Goal: Transaction & Acquisition: Subscribe to service/newsletter

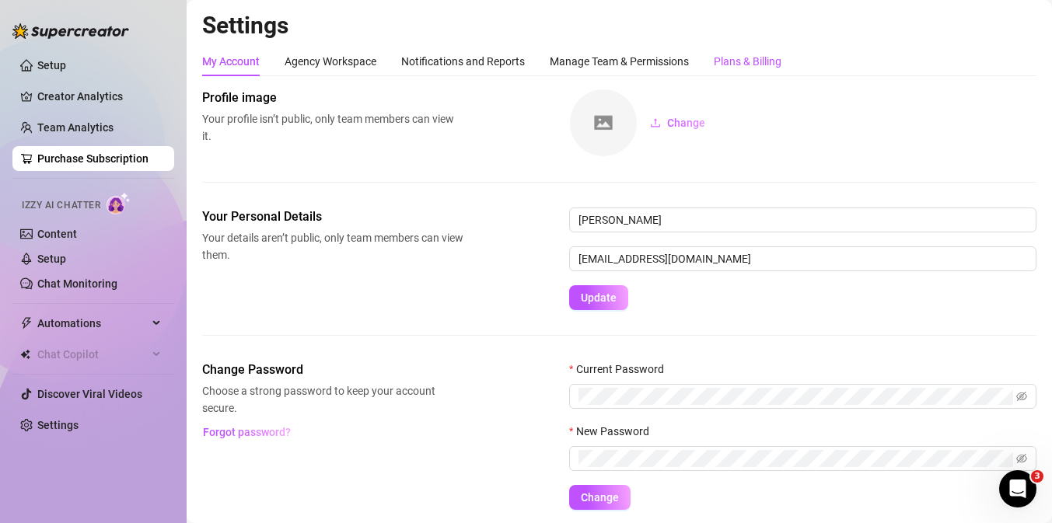
click at [740, 63] on div "Plans & Billing" at bounding box center [748, 61] width 68 height 17
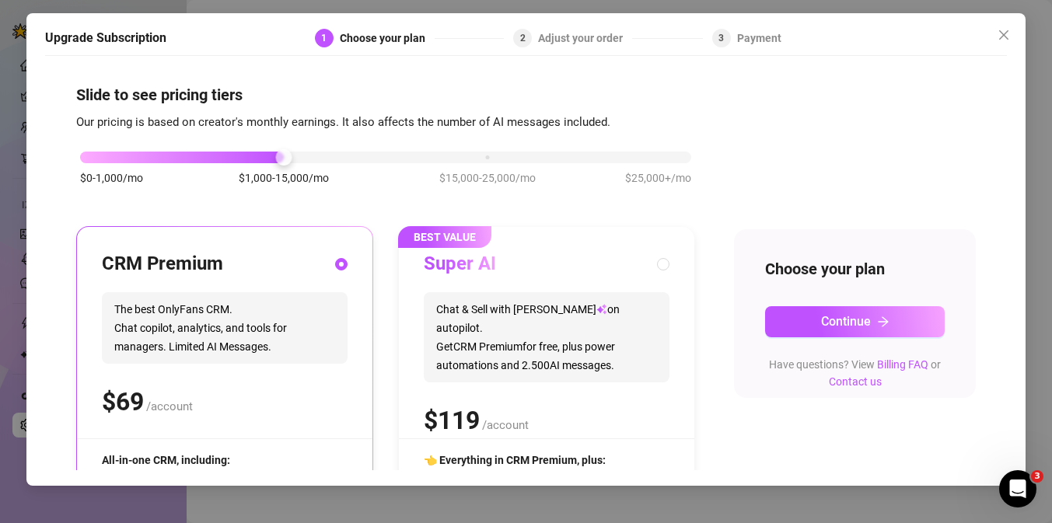
scroll to position [201, 0]
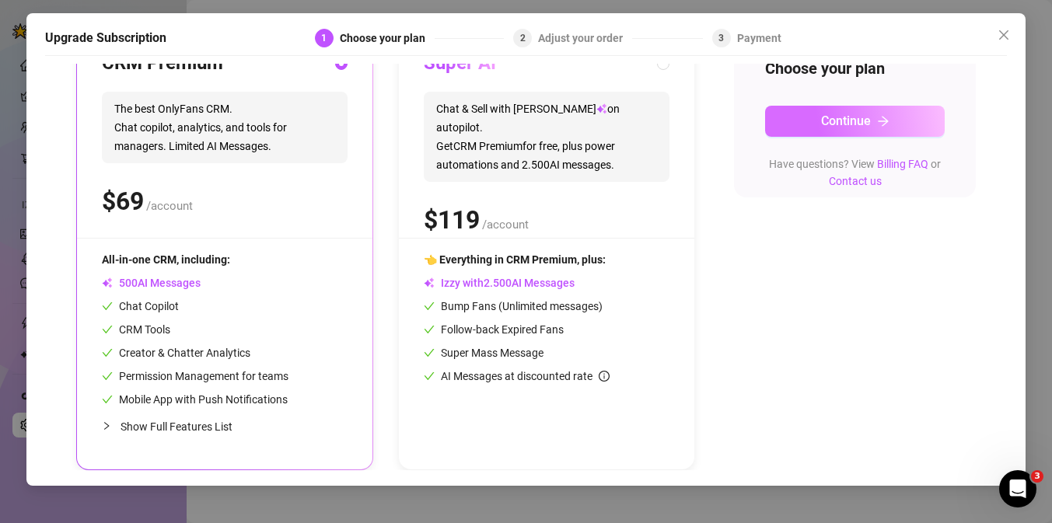
click at [816, 124] on button "Continue" at bounding box center [855, 121] width 180 height 31
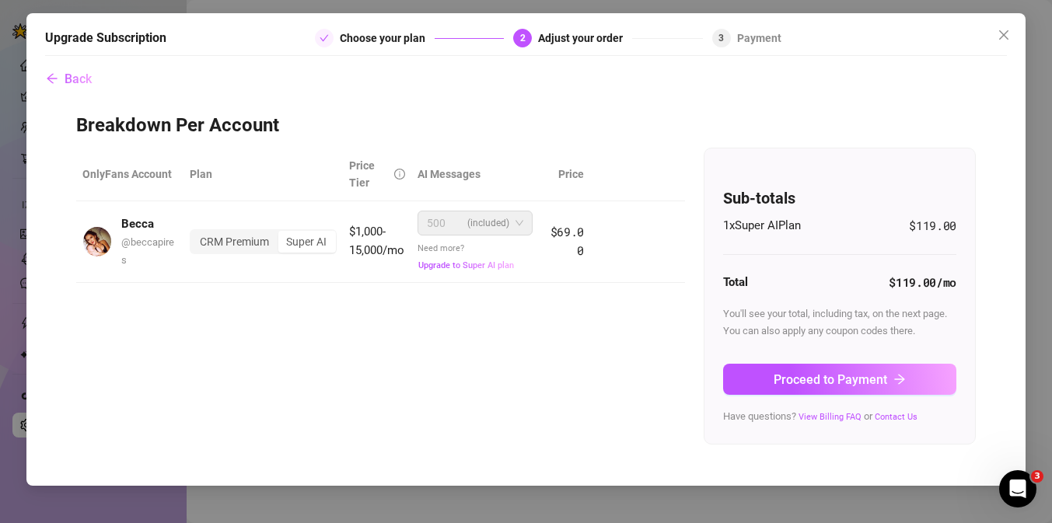
scroll to position [0, 0]
click at [289, 241] on div "Super AI" at bounding box center [307, 242] width 58 height 22
click at [282, 233] on input "Super AI" at bounding box center [282, 233] width 0 height 0
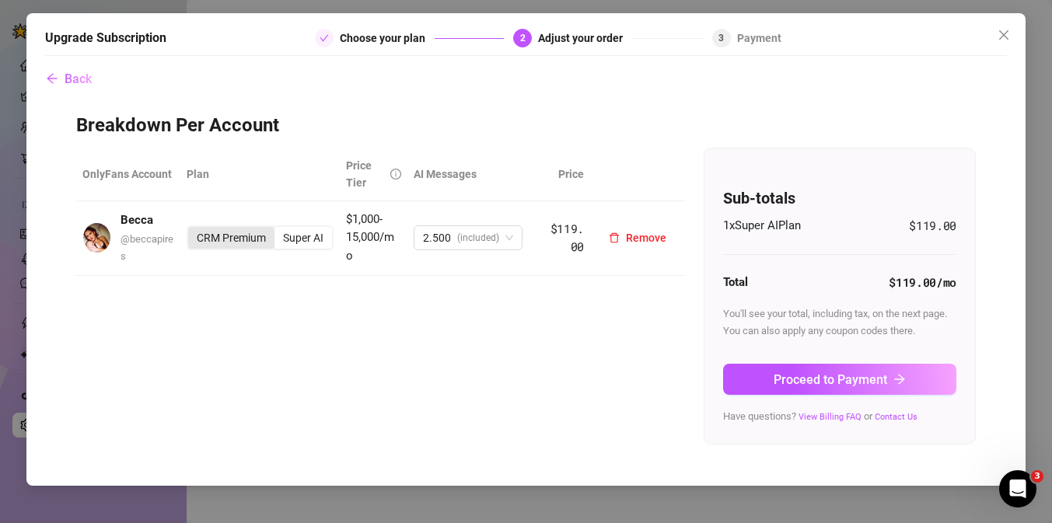
click at [242, 241] on div "CRM Premium" at bounding box center [231, 238] width 86 height 22
click at [192, 229] on input "CRM Premium" at bounding box center [192, 229] width 0 height 0
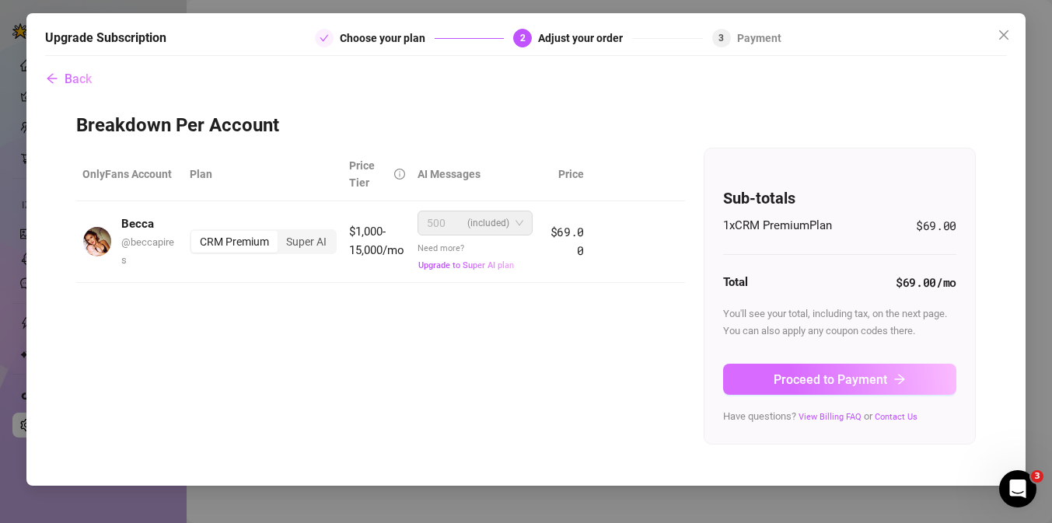
click at [778, 380] on span "Proceed to Payment" at bounding box center [831, 380] width 114 height 15
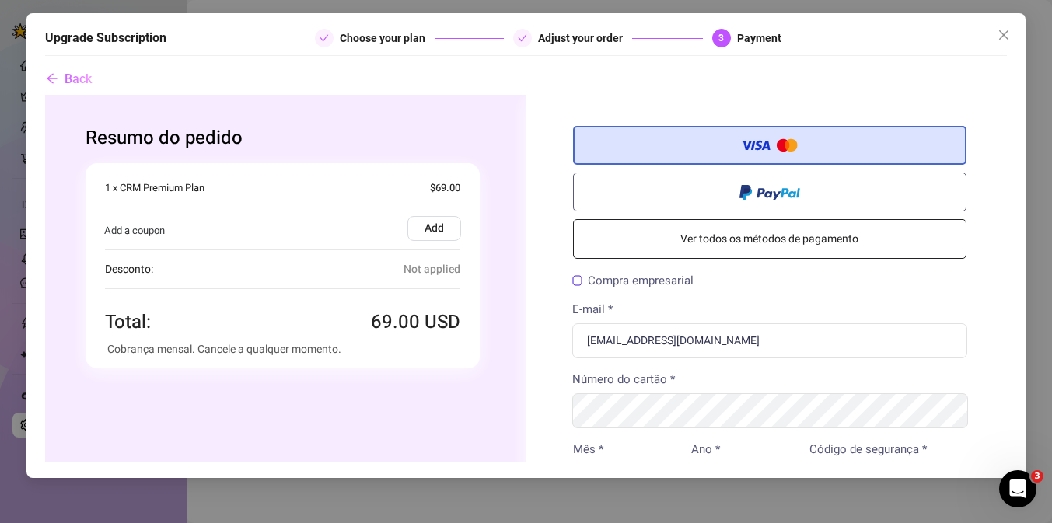
click at [774, 251] on link "Ver todos os métodos de pagamento" at bounding box center [769, 239] width 394 height 40
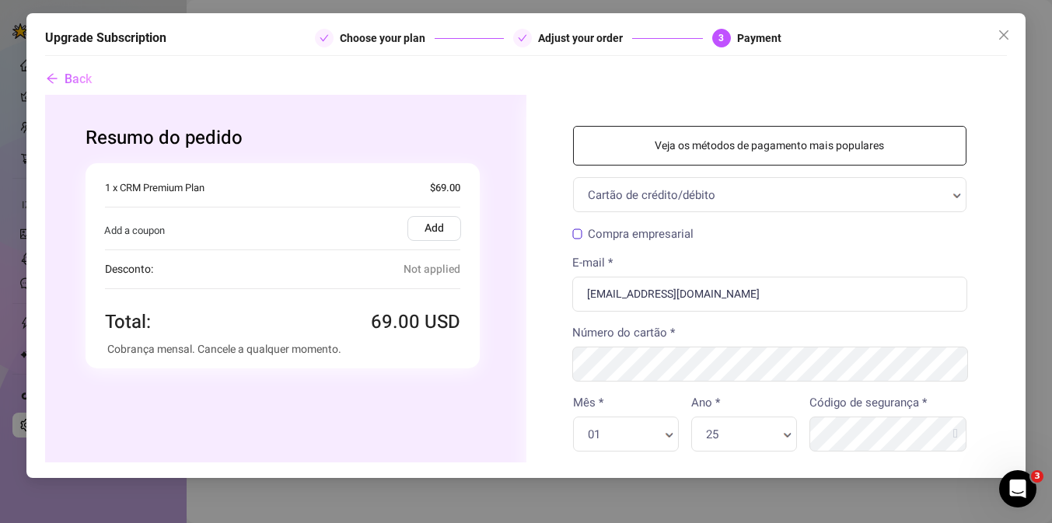
click at [787, 142] on link "Veja os métodos de pagamento mais populares" at bounding box center [769, 145] width 394 height 40
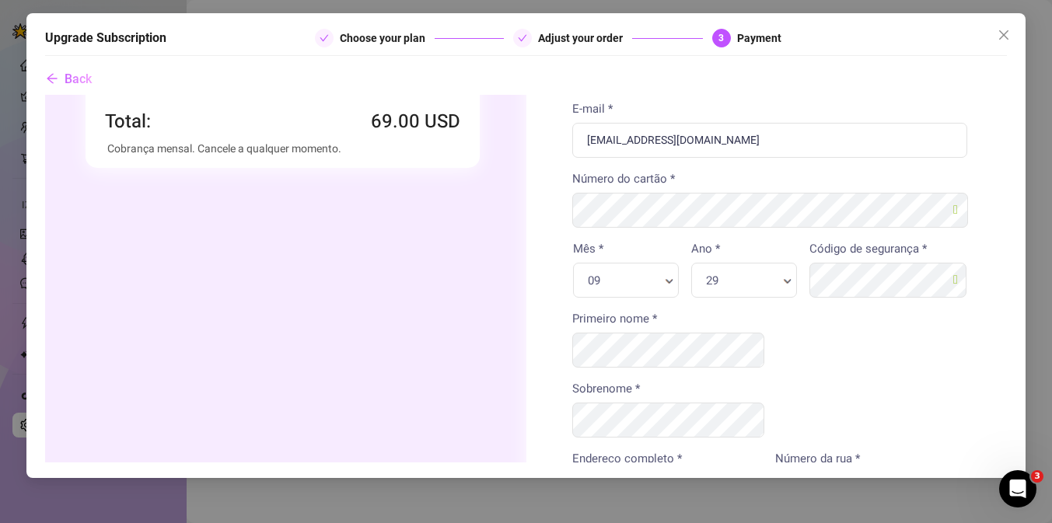
click at [607, 326] on div "Primeiro nome *" at bounding box center [770, 339] width 396 height 58
type input "R"
type input "[GEOGRAPHIC_DATA][PERSON_NAME]"
type input "915"
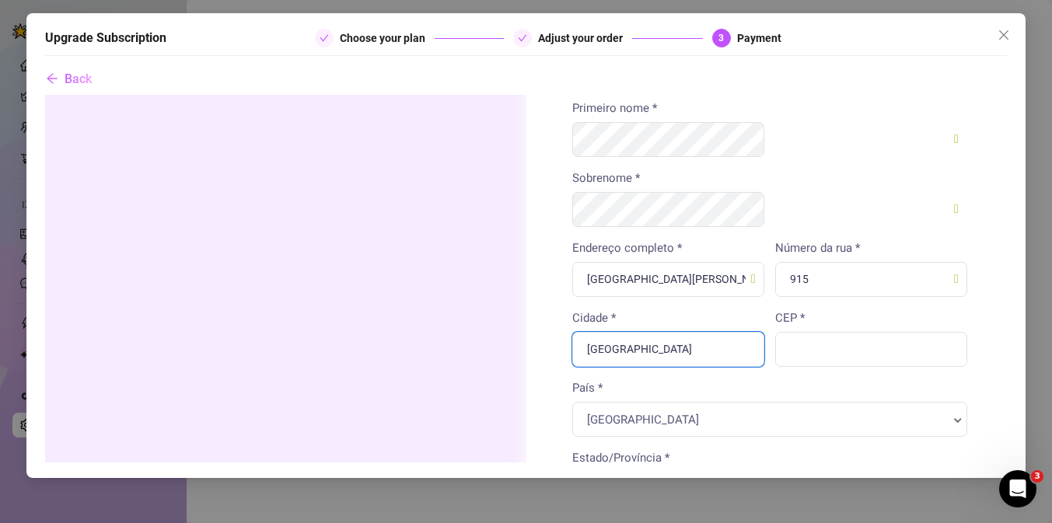
type input "[GEOGRAPHIC_DATA]"
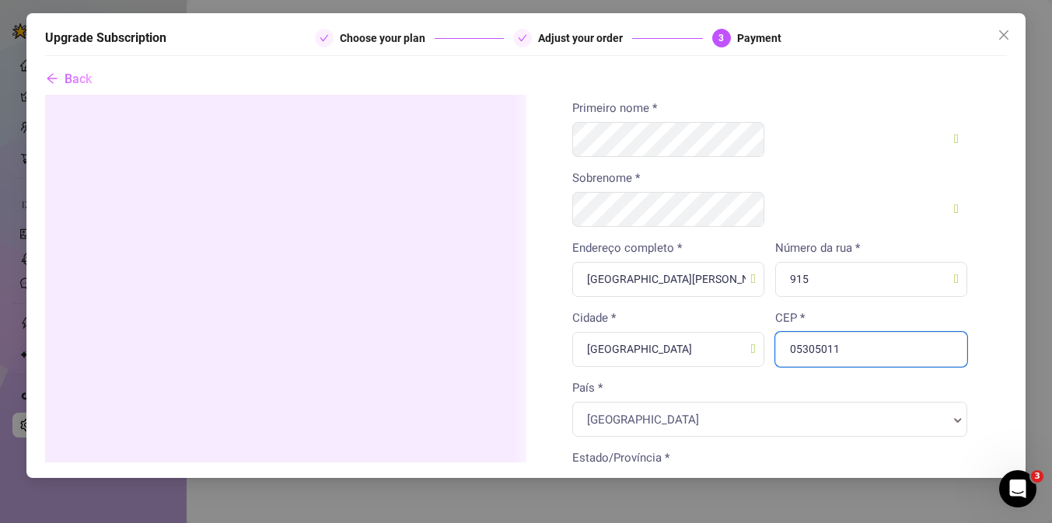
scroll to position [531, 0]
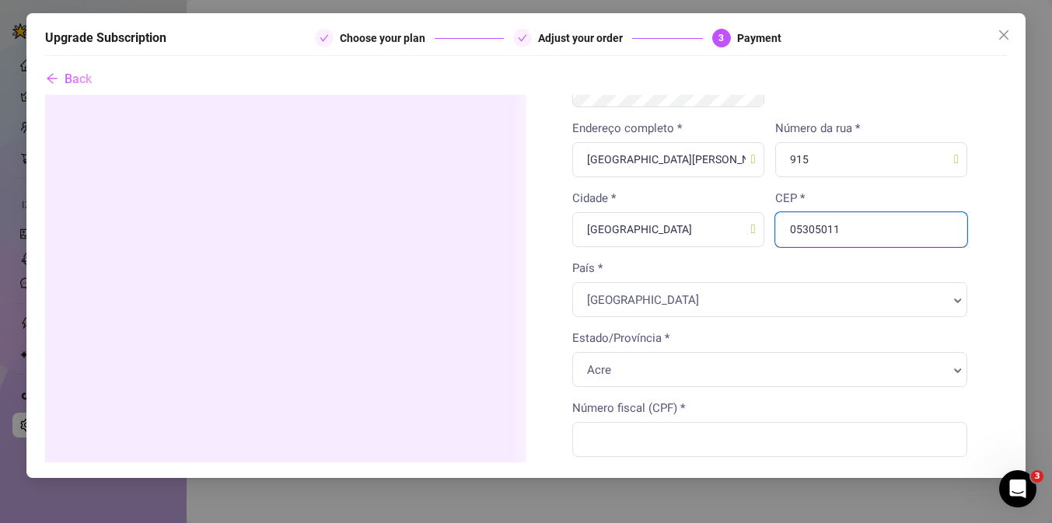
type input "05305011"
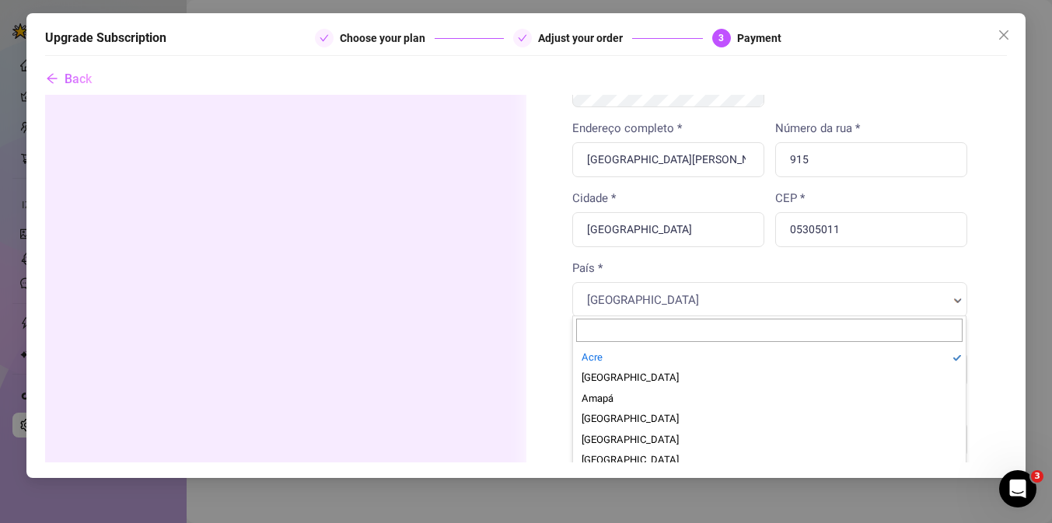
type input "s"
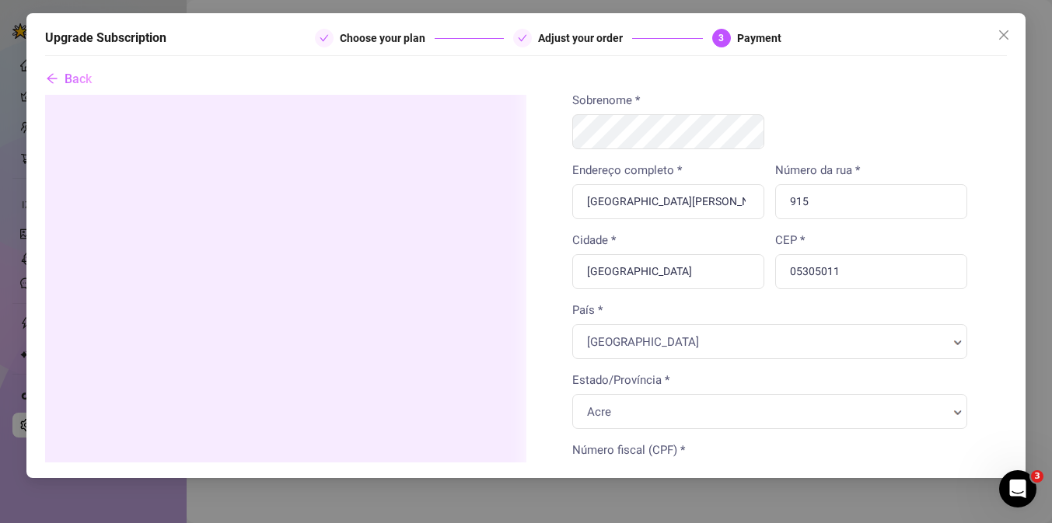
scroll to position [490, 0]
type input "sã"
click at [658, 295] on div "Estado/Província * sã Sã o Paulo" at bounding box center [769, 293] width 394 height 58
select select "BR-SP"
click at [609, 463] on input "Número fiscal (CPF) *" at bounding box center [770, 480] width 396 height 35
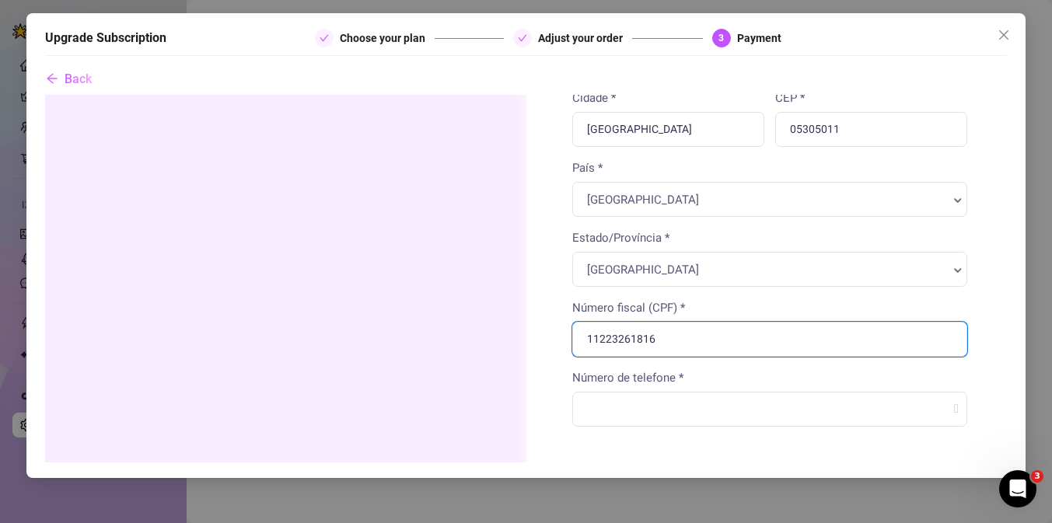
scroll to position [633, 0]
type input "11223261816"
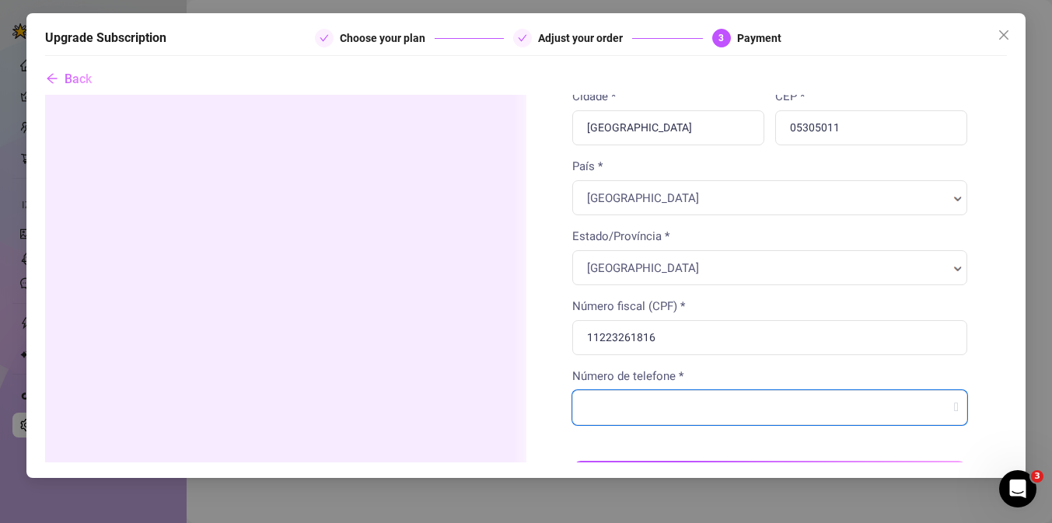
click at [653, 390] on input "Número de telefone *" at bounding box center [770, 407] width 396 height 35
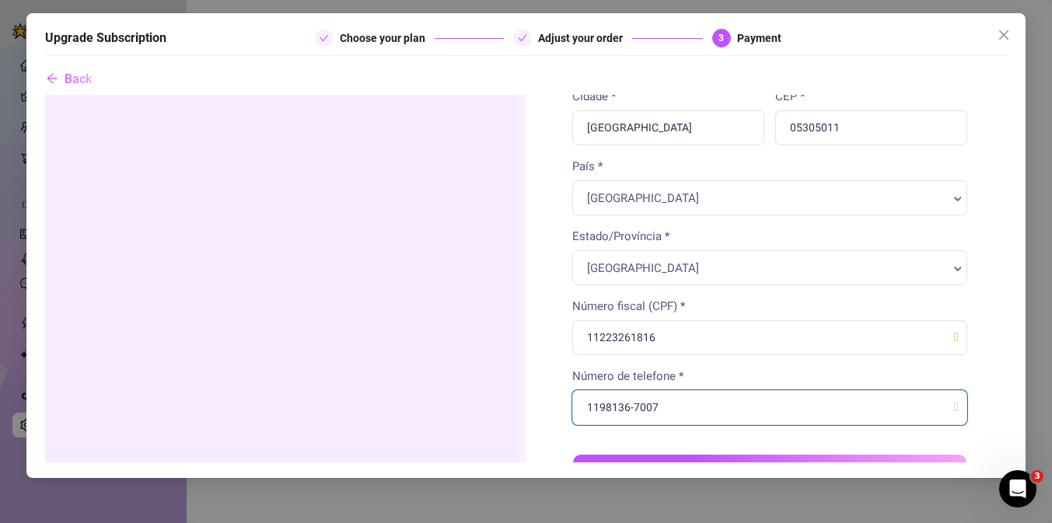
type input "1198136-7007"
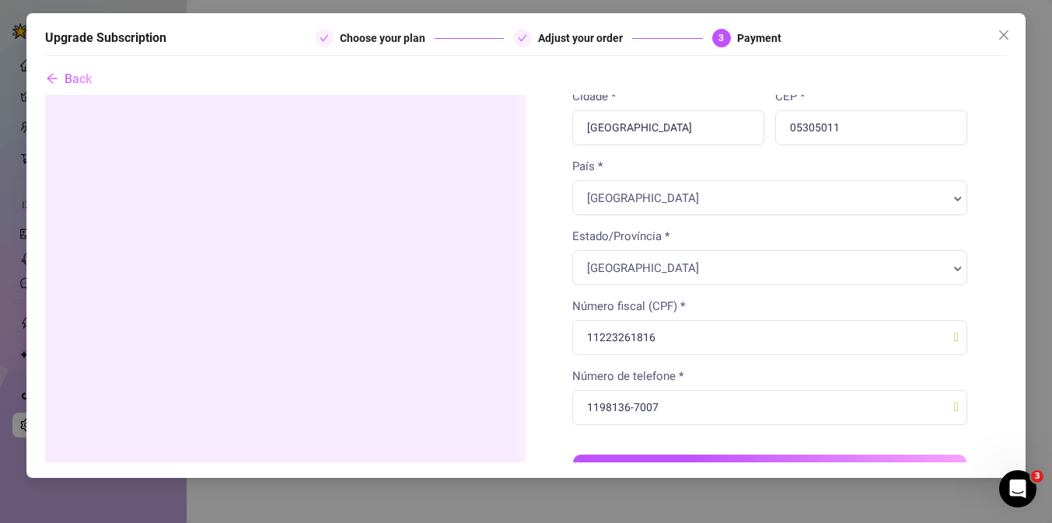
click at [737, 454] on button "Start Subscription" at bounding box center [769, 478] width 394 height 48
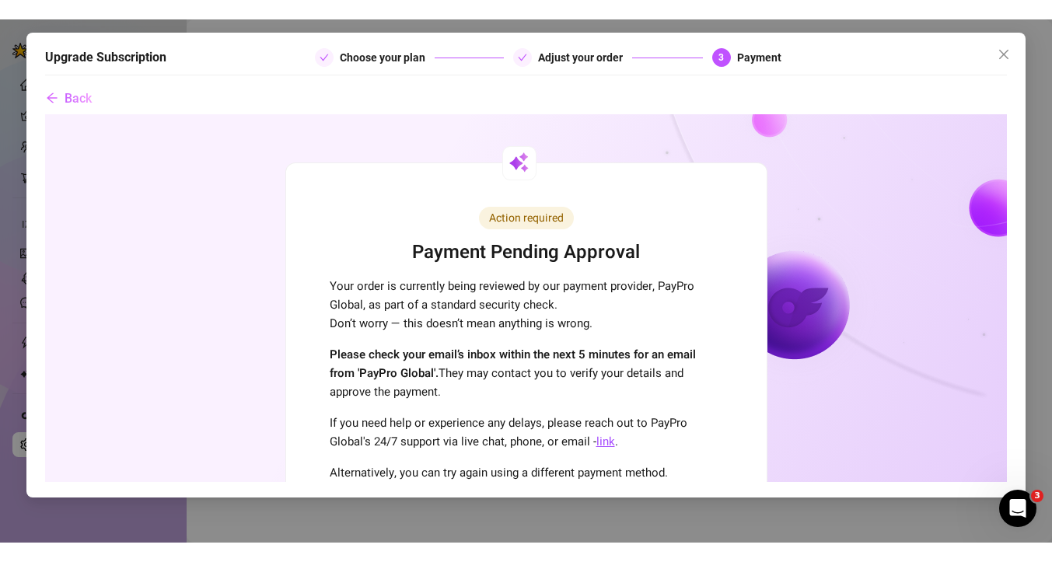
scroll to position [0, 0]
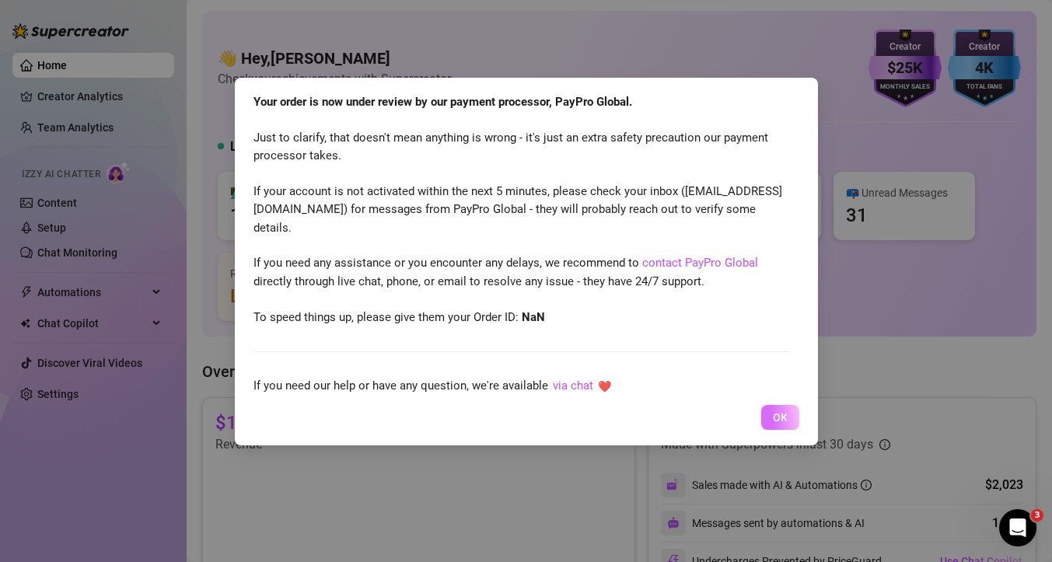
click at [777, 425] on button "OK" at bounding box center [780, 417] width 38 height 25
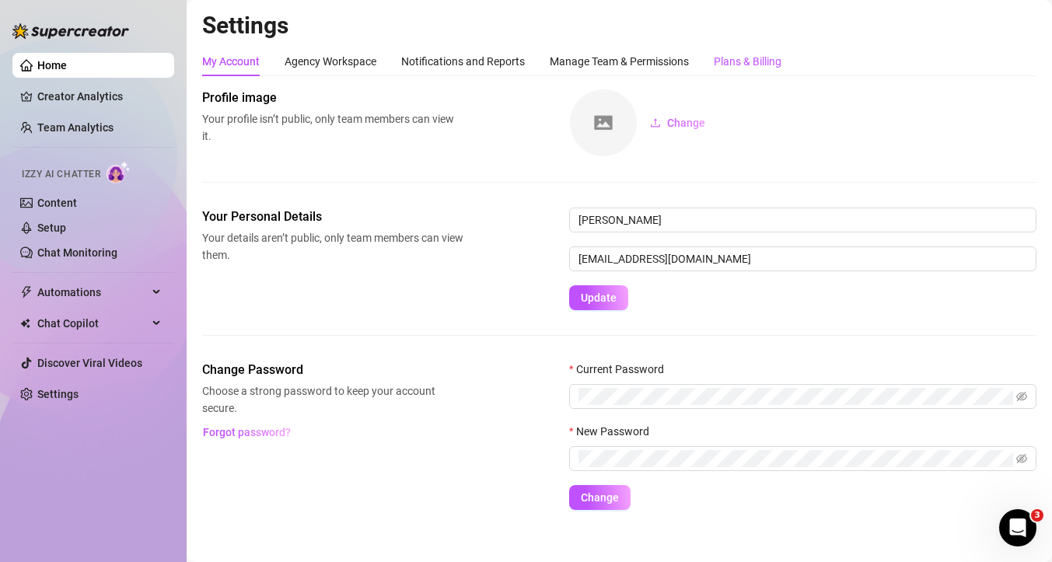
click at [733, 61] on div "Plans & Billing" at bounding box center [748, 61] width 68 height 17
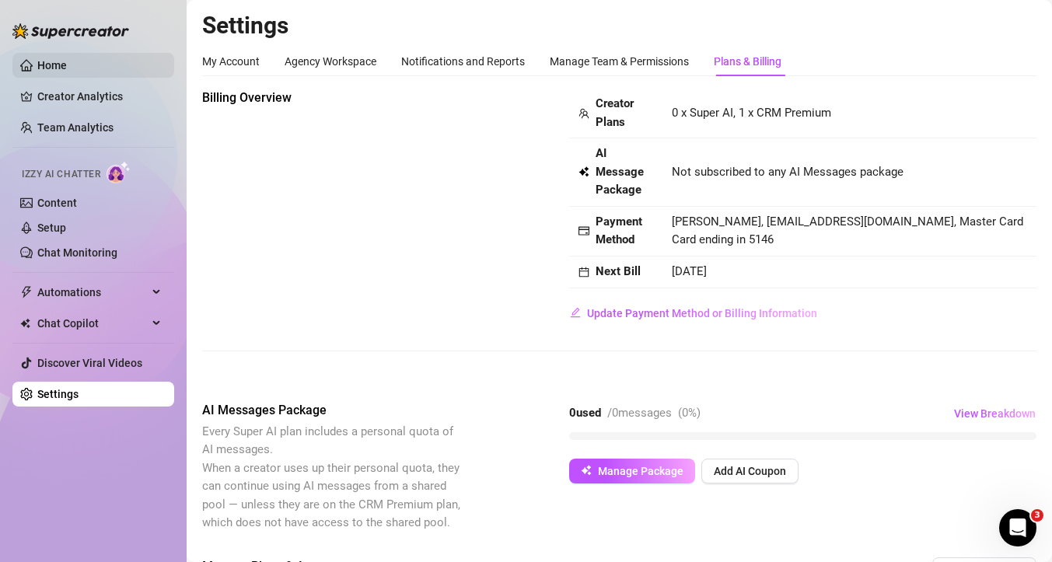
click at [51, 65] on link "Home" at bounding box center [52, 65] width 30 height 12
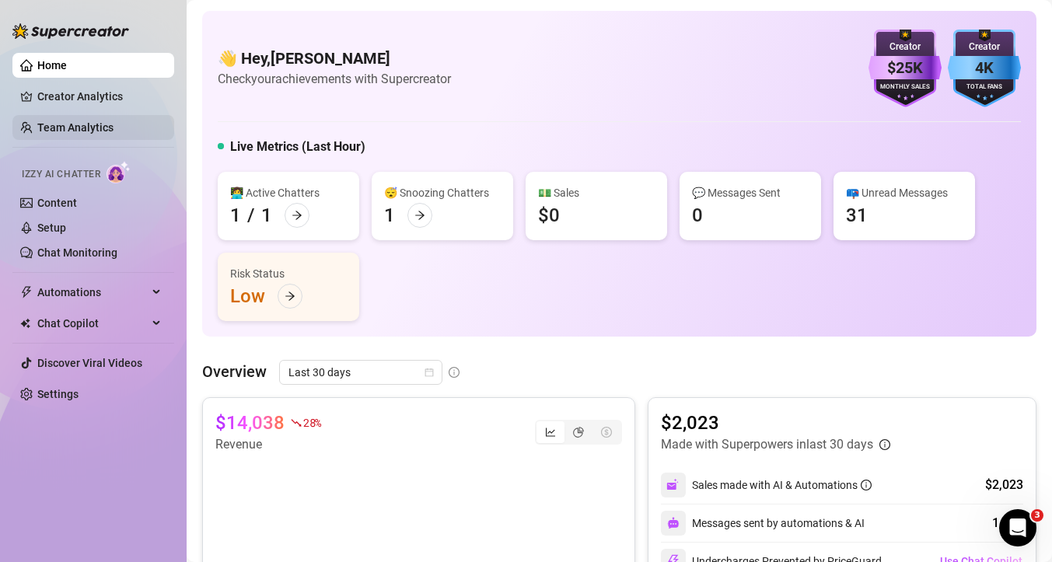
click at [105, 134] on link "Team Analytics" at bounding box center [75, 127] width 76 height 12
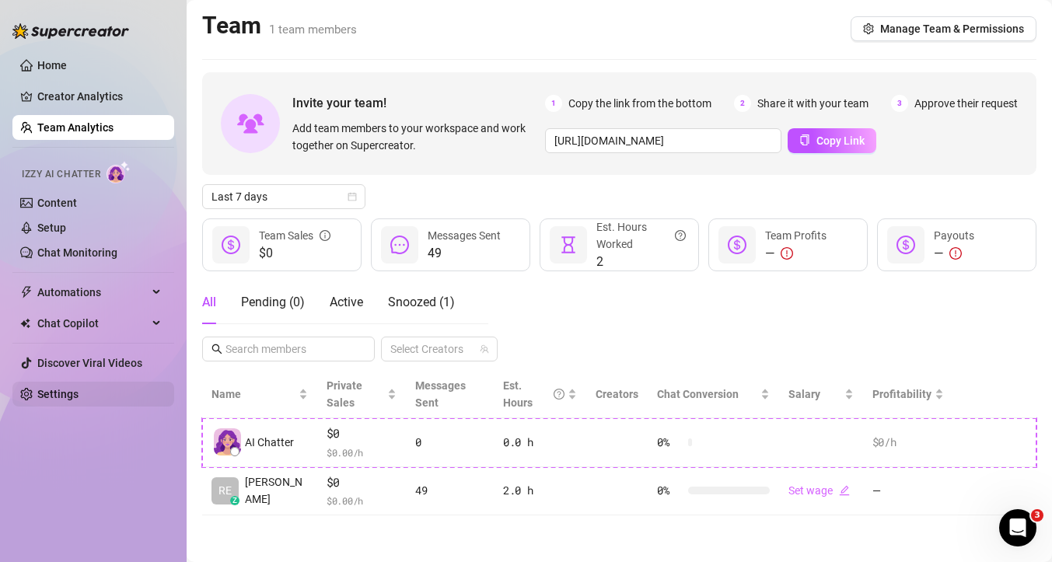
click at [41, 394] on link "Settings" at bounding box center [57, 394] width 41 height 12
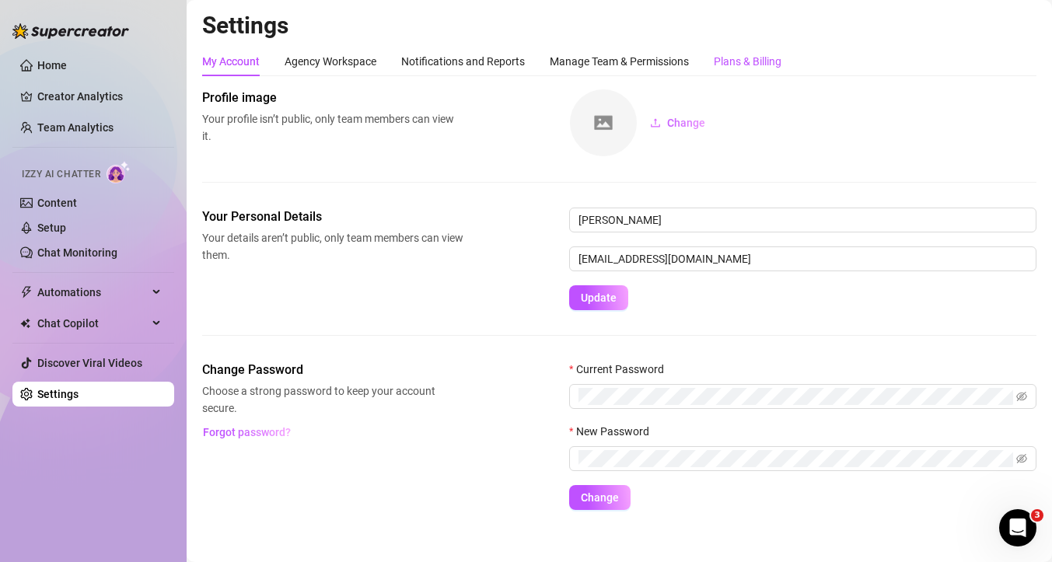
click at [759, 63] on div "Plans & Billing" at bounding box center [748, 61] width 68 height 17
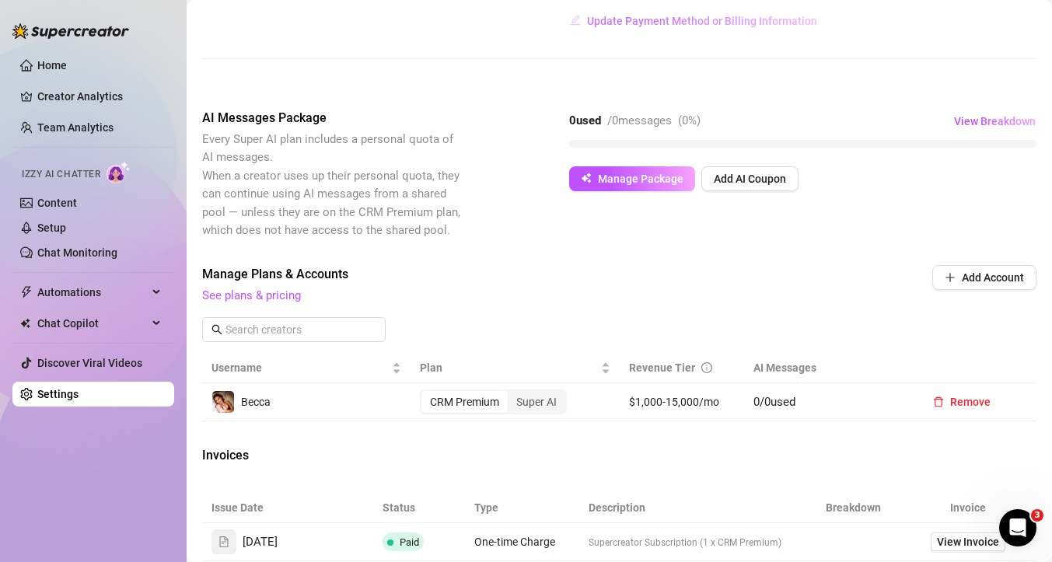
scroll to position [296, 0]
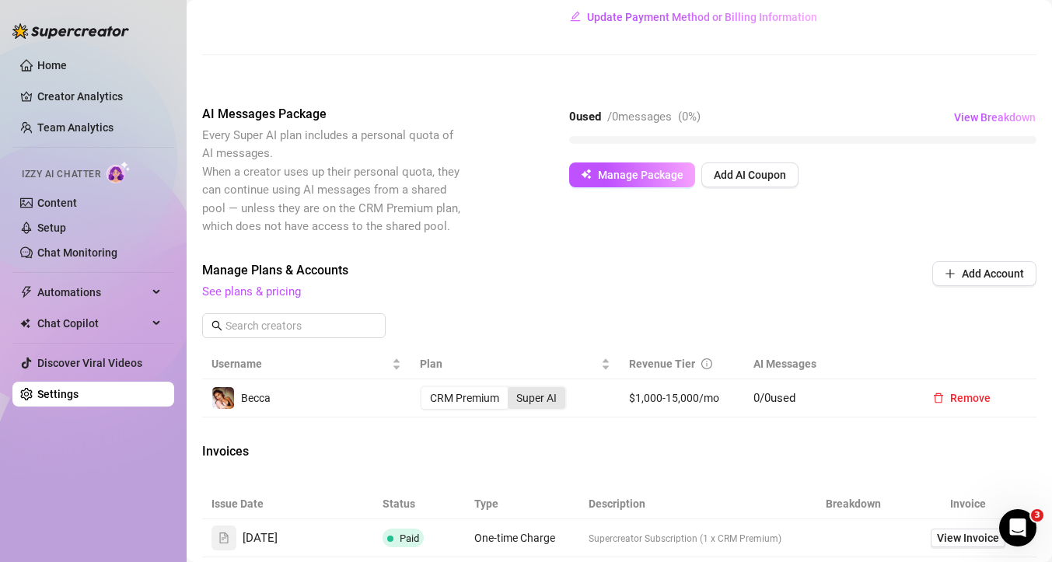
click at [541, 399] on div "Super AI" at bounding box center [537, 398] width 58 height 22
click at [512, 390] on input "Super AI" at bounding box center [512, 390] width 0 height 0
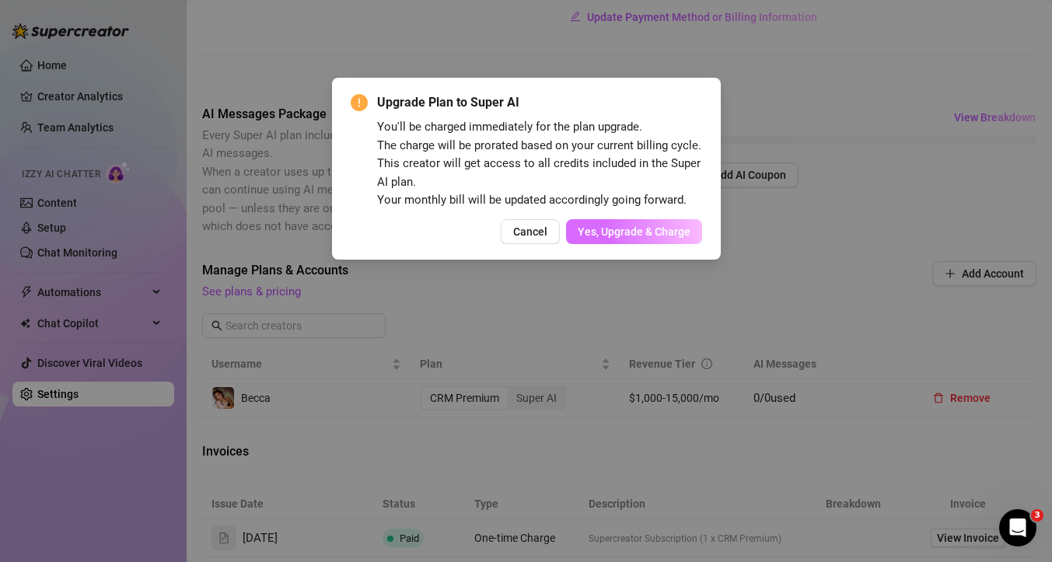
click at [670, 236] on span "Yes, Upgrade & Charge" at bounding box center [634, 232] width 113 height 12
